Goal: Navigation & Orientation: Find specific page/section

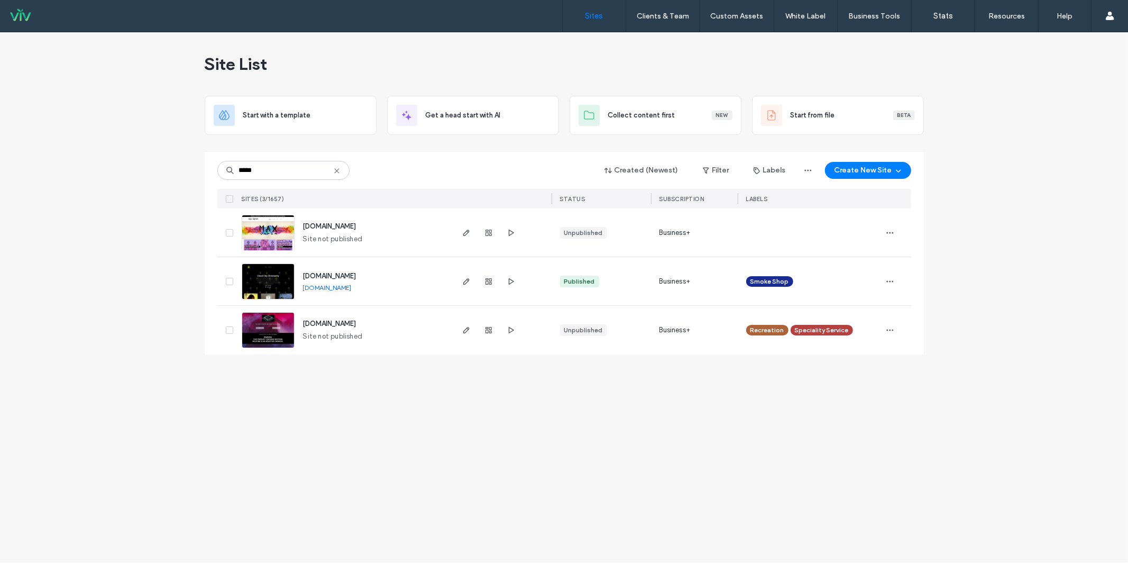
type input "*****"
click at [352, 288] on link "www.cloudcitysmokeshop.com" at bounding box center [327, 287] width 49 height 8
click at [1056, 276] on div "Site List Start with a template Get a head start with AI Collect content first …" at bounding box center [564, 297] width 1128 height 530
drag, startPoint x: 402, startPoint y: 226, endPoint x: 281, endPoint y: 227, distance: 120.6
click at [281, 227] on div "www.maxvaporstores.com Site not published" at bounding box center [344, 232] width 214 height 48
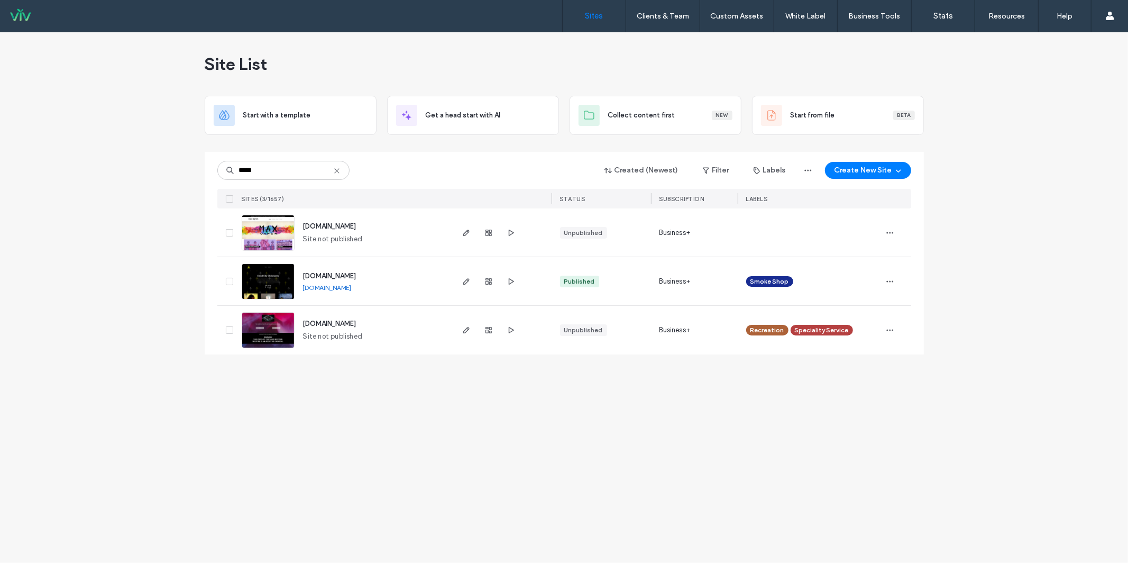
copy div "www.maxvaporstores.com"
drag, startPoint x: 402, startPoint y: 328, endPoint x: 298, endPoint y: 327, distance: 103.7
click at [298, 327] on div "www.niceguyvapors.com Site not published" at bounding box center [373, 330] width 157 height 49
copy span "www.niceguyvapors.com"
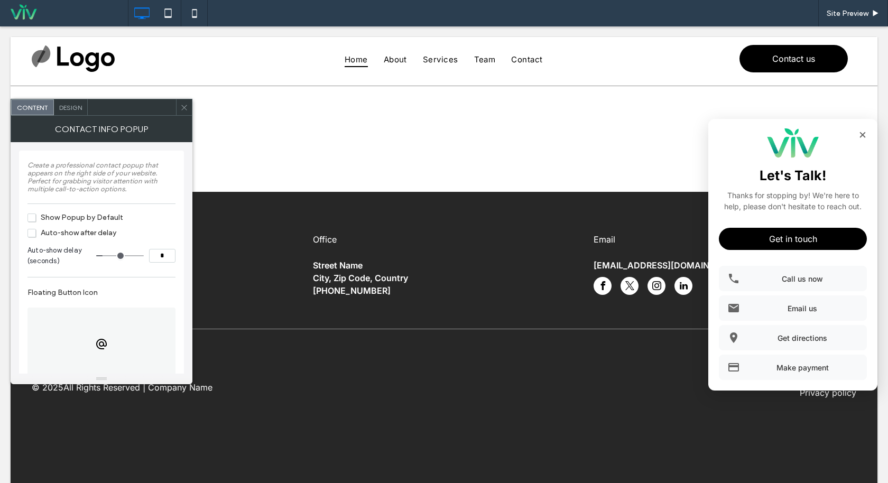
click at [184, 111] on icon at bounding box center [184, 108] width 8 height 8
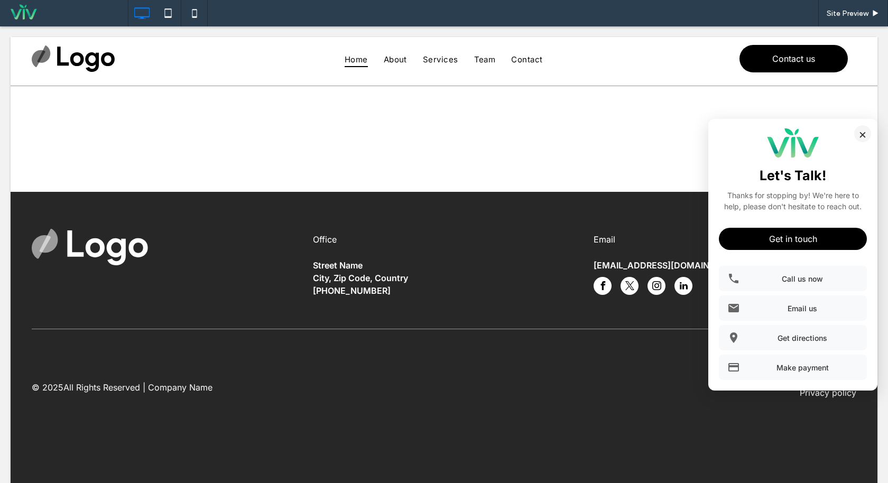
click at [864, 131] on button "×" at bounding box center [863, 133] width 17 height 17
